Goal: Information Seeking & Learning: Learn about a topic

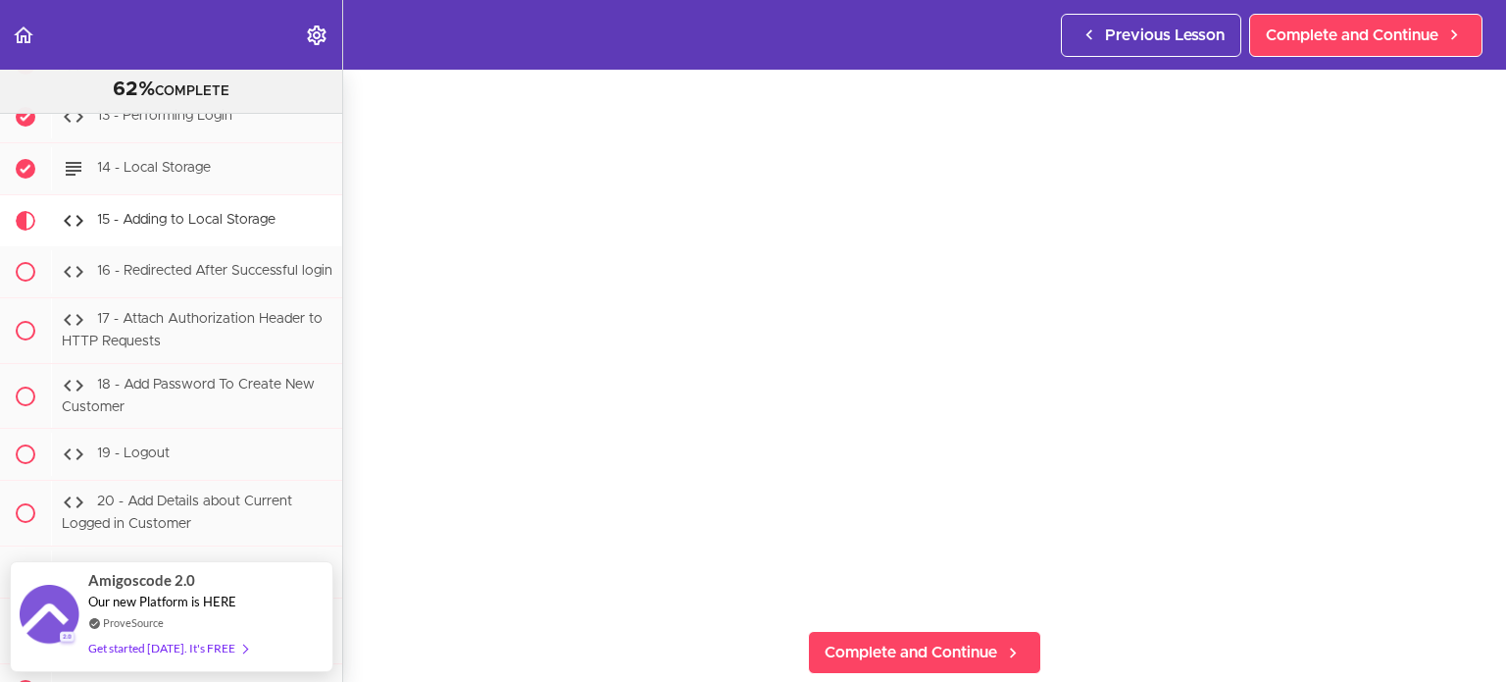
scroll to position [105, 0]
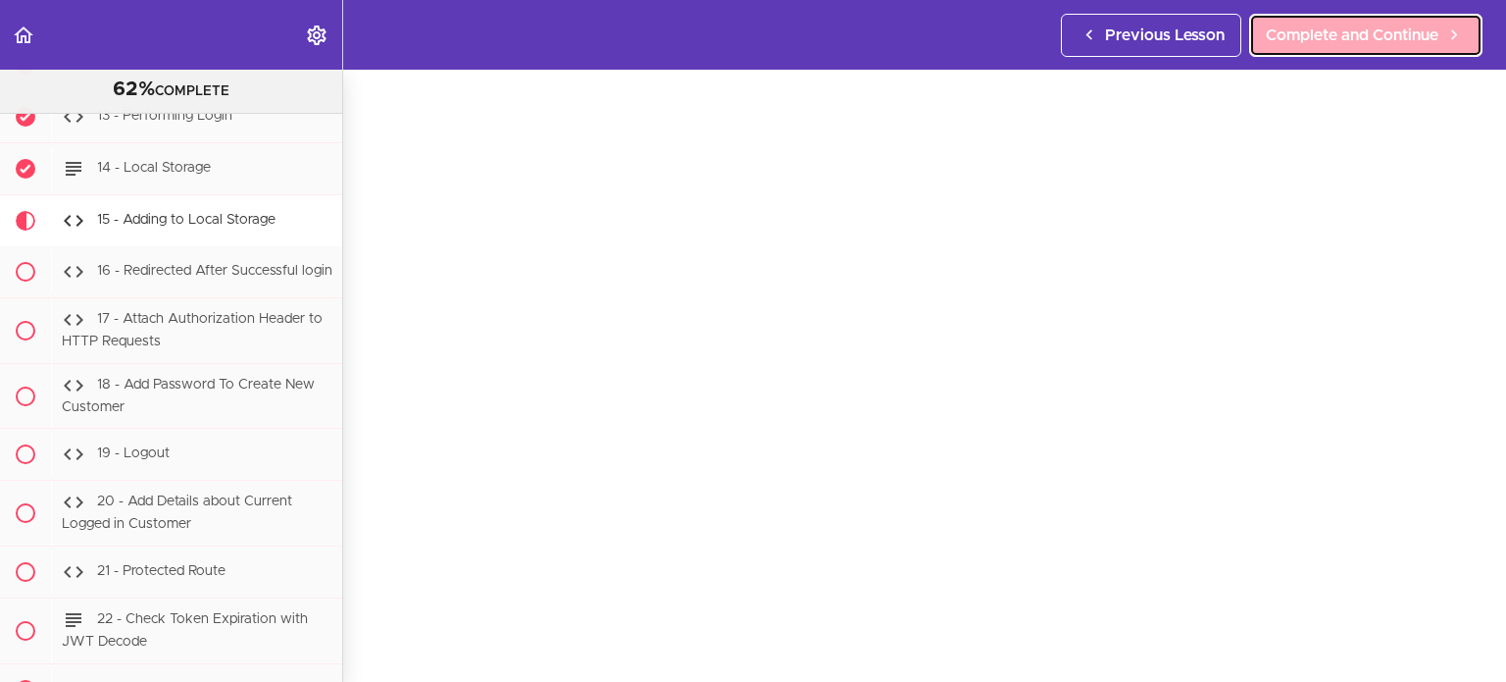
click at [1374, 32] on span "Complete and Continue" at bounding box center [1352, 36] width 173 height 24
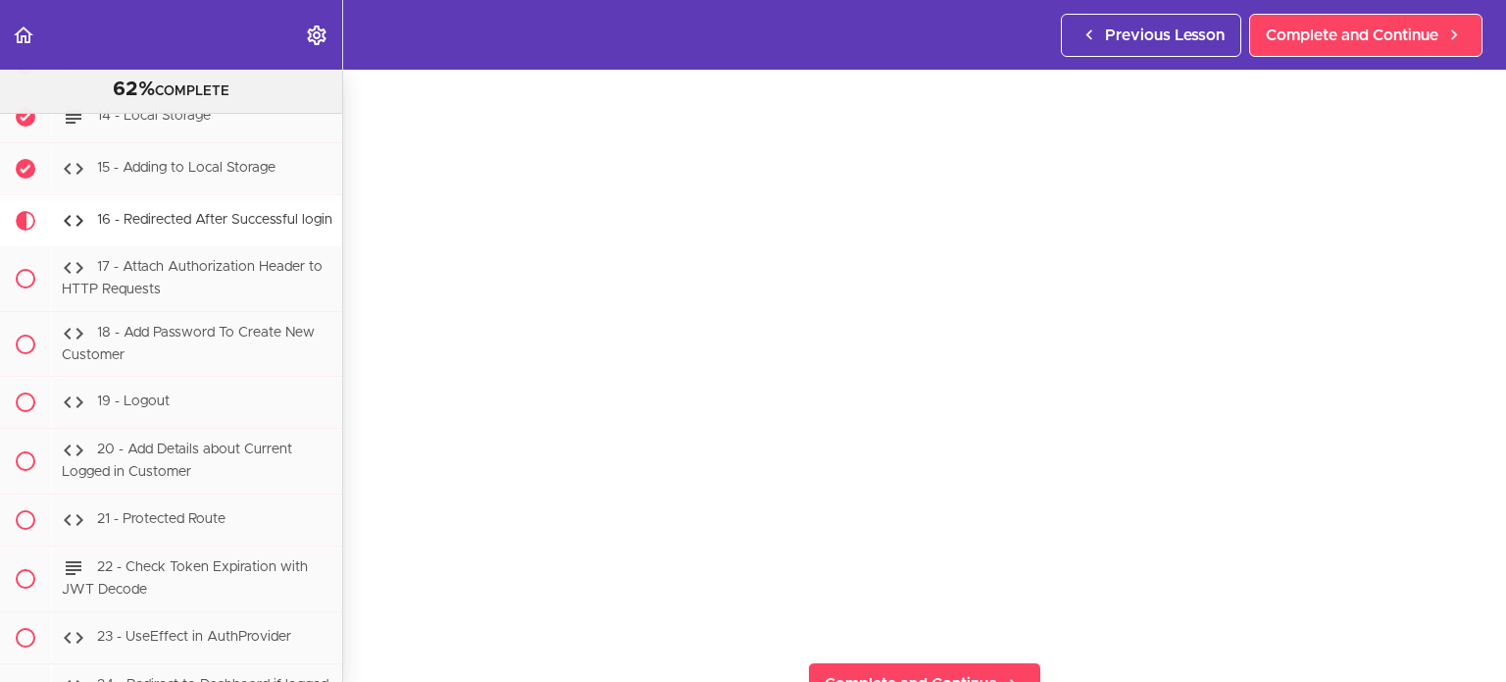
scroll to position [137, 0]
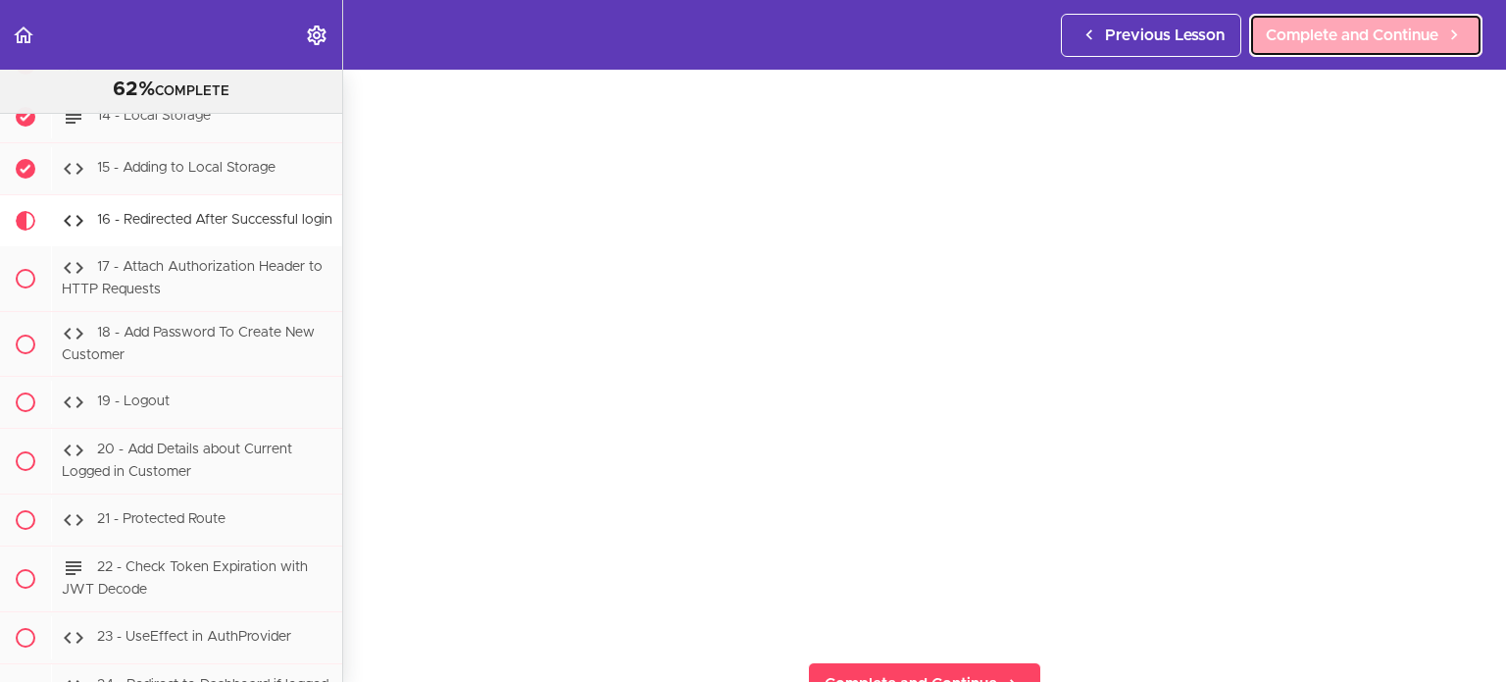
click at [1314, 24] on span "Complete and Continue" at bounding box center [1352, 36] width 173 height 24
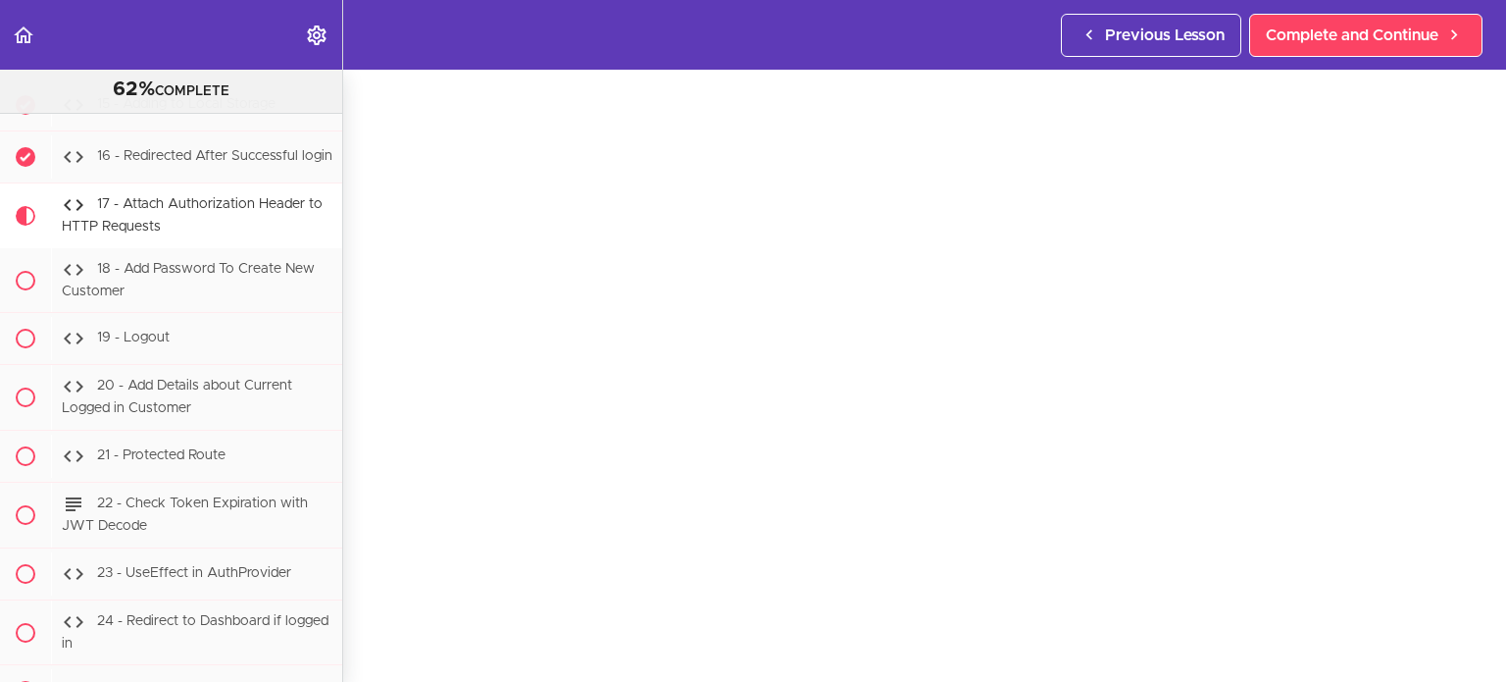
scroll to position [108, 0]
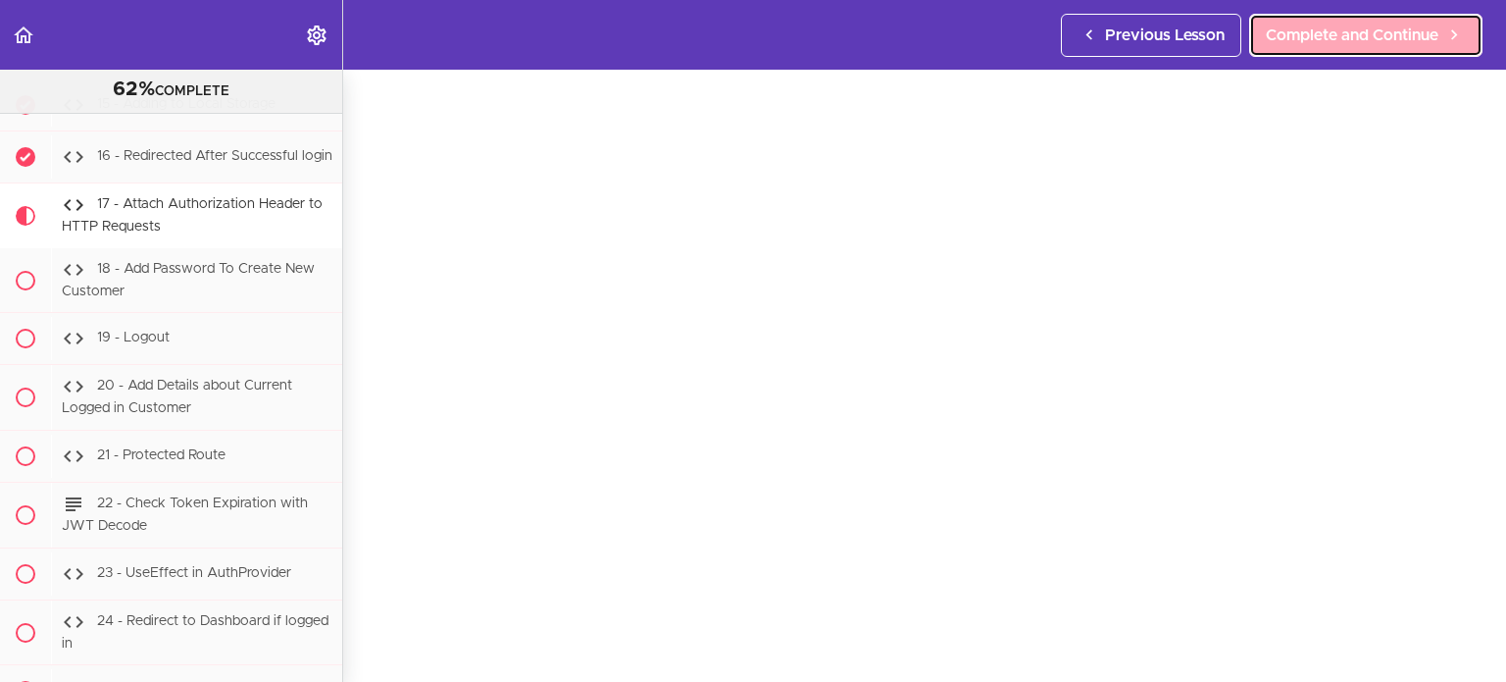
click at [1318, 30] on span "Complete and Continue" at bounding box center [1352, 36] width 173 height 24
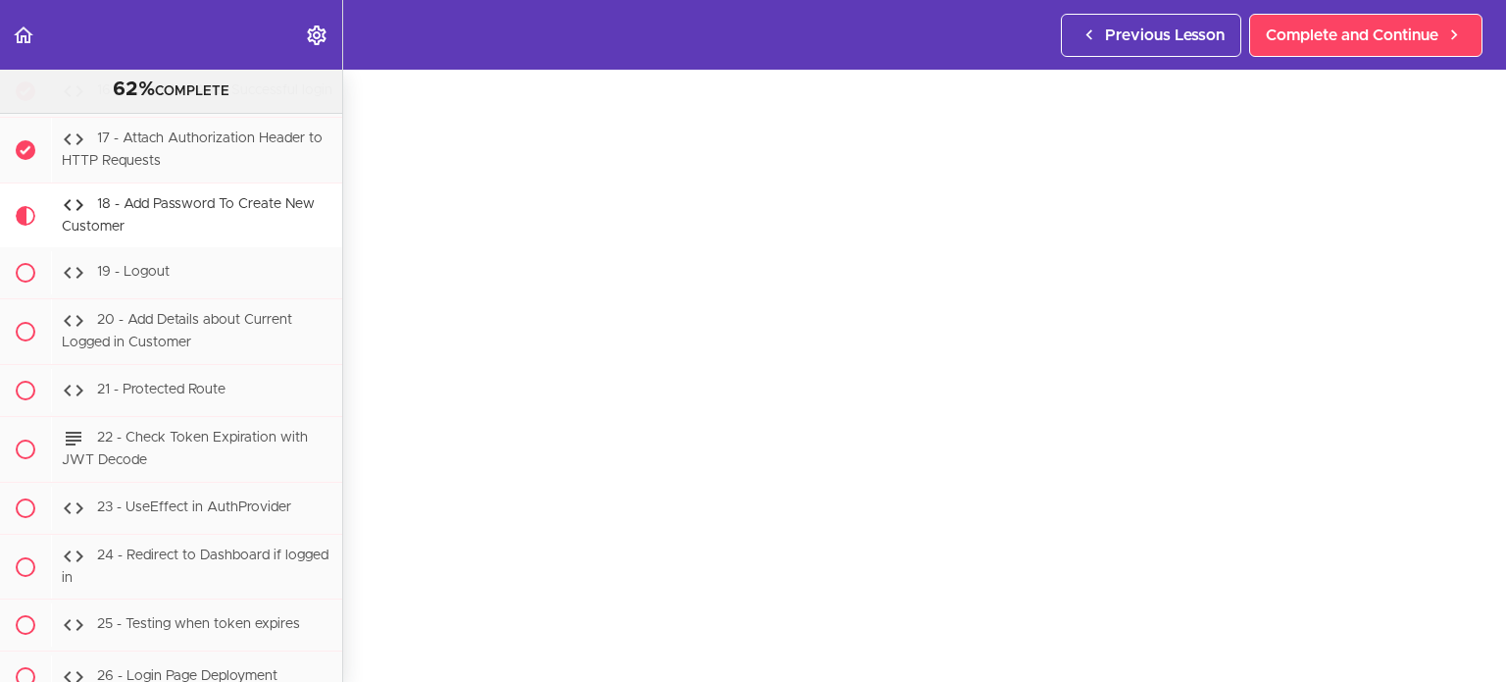
scroll to position [102, 0]
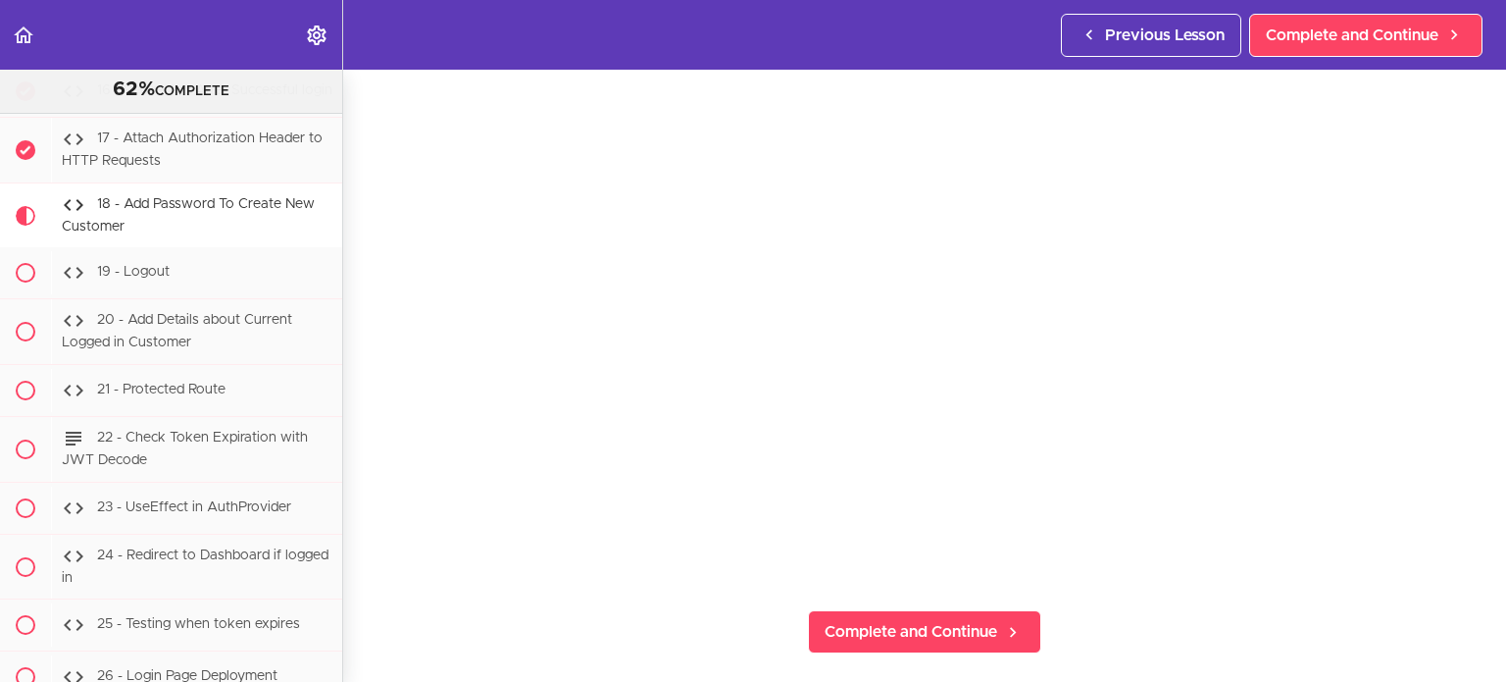
scroll to position [188, 0]
